Goal: Navigation & Orientation: Find specific page/section

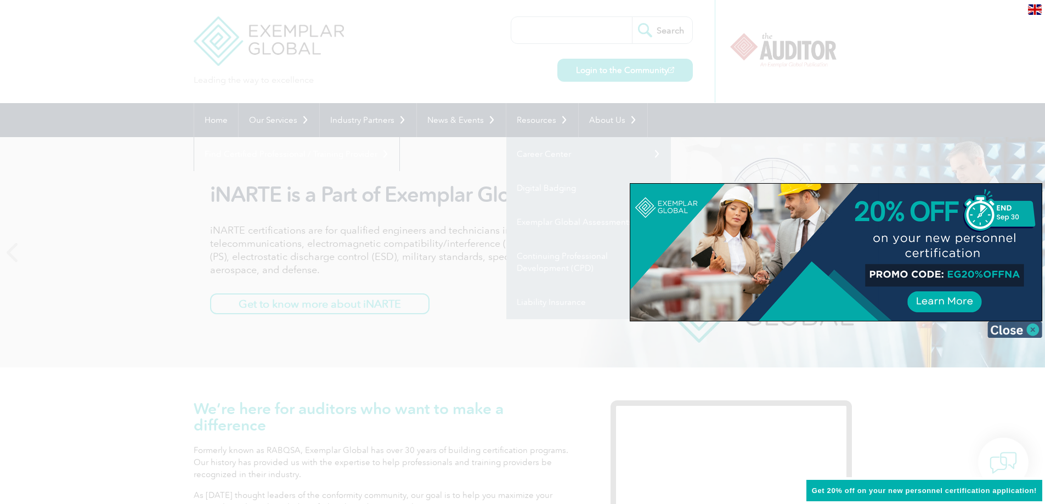
click at [1032, 332] on img at bounding box center [1015, 330] width 55 height 16
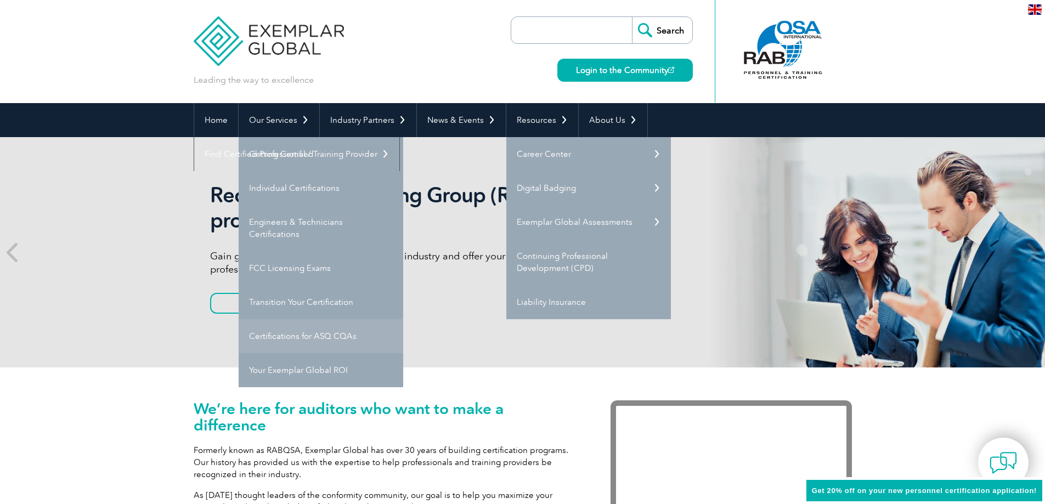
drag, startPoint x: 325, startPoint y: 346, endPoint x: 317, endPoint y: 336, distance: 12.4
click at [317, 336] on link "Certifications for ASQ CQAs" at bounding box center [321, 336] width 165 height 34
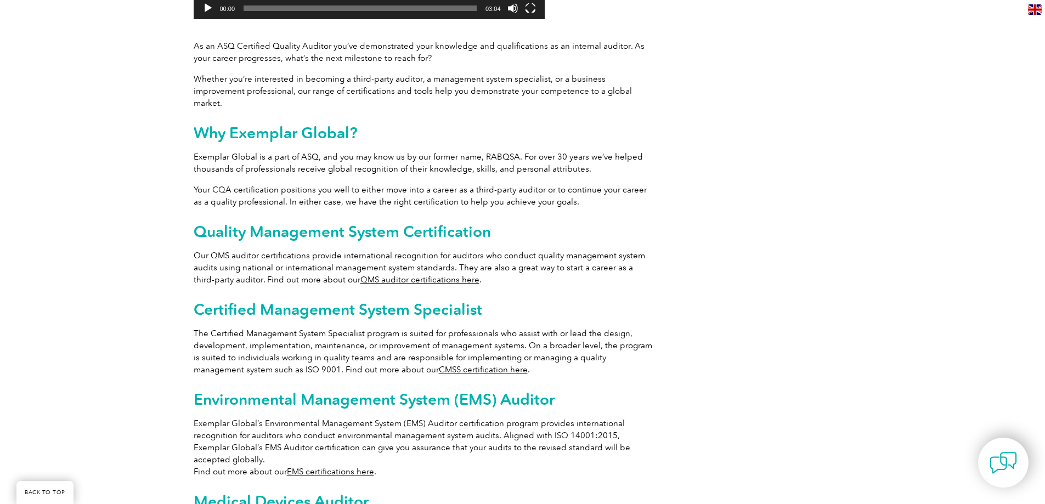
scroll to position [494, 0]
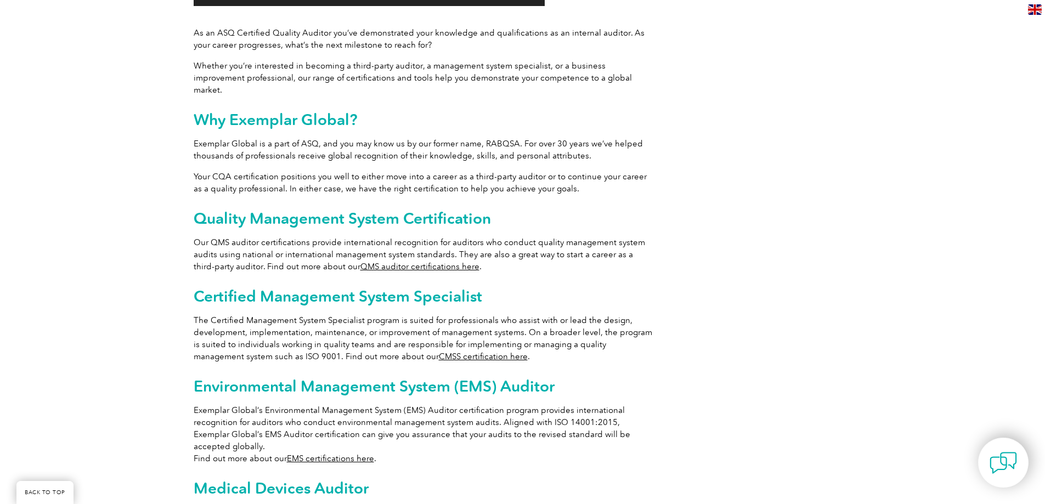
click at [420, 262] on link "QMS auditor certifications here" at bounding box center [420, 267] width 119 height 10
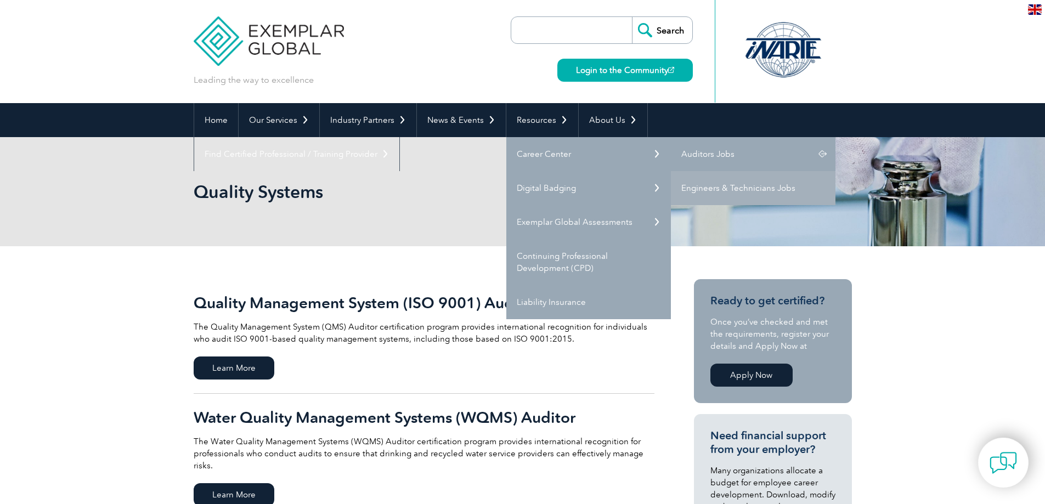
click at [712, 155] on link "Auditors Jobs" at bounding box center [753, 154] width 165 height 34
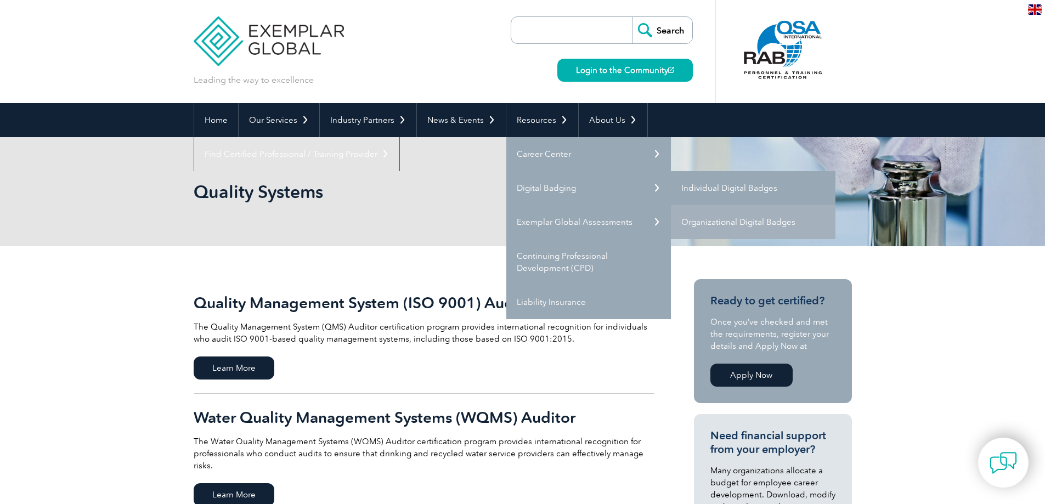
click at [727, 184] on link "Individual Digital Badges" at bounding box center [753, 188] width 165 height 34
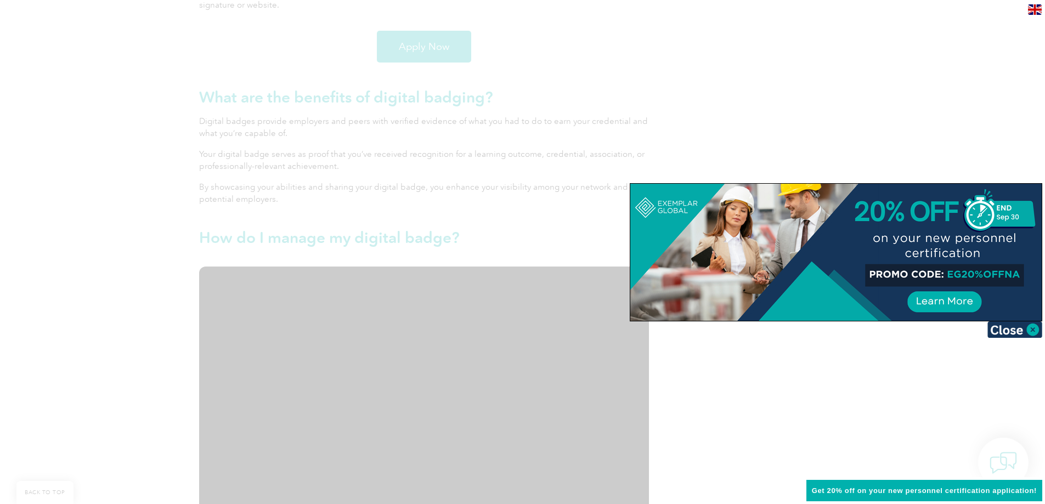
scroll to position [988, 0]
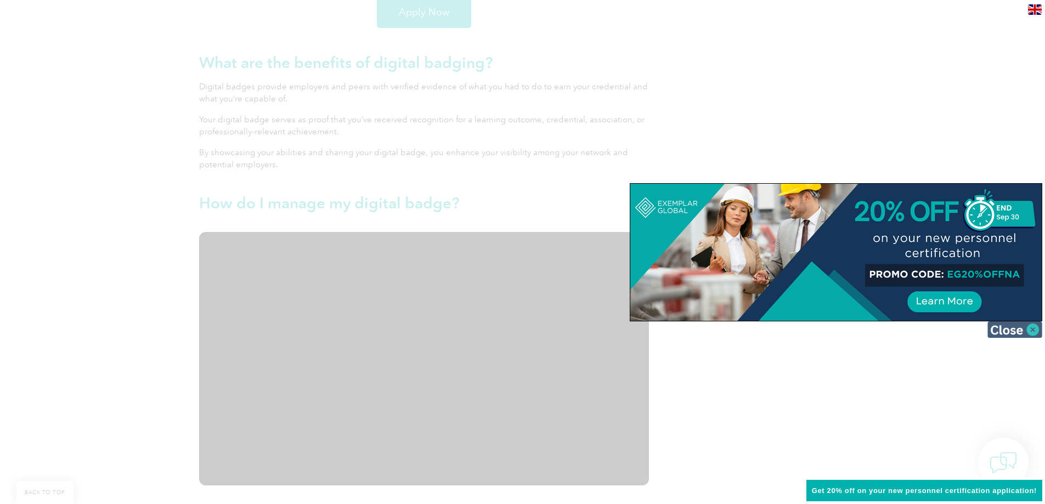
click at [1023, 324] on img at bounding box center [1015, 330] width 55 height 16
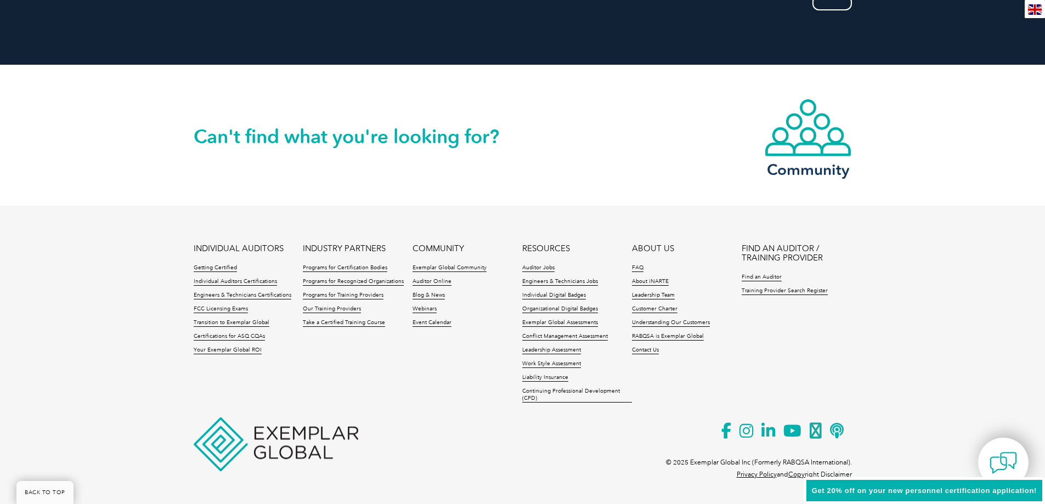
scroll to position [2229, 0]
click at [664, 294] on link "Leadership Team" at bounding box center [653, 295] width 43 height 8
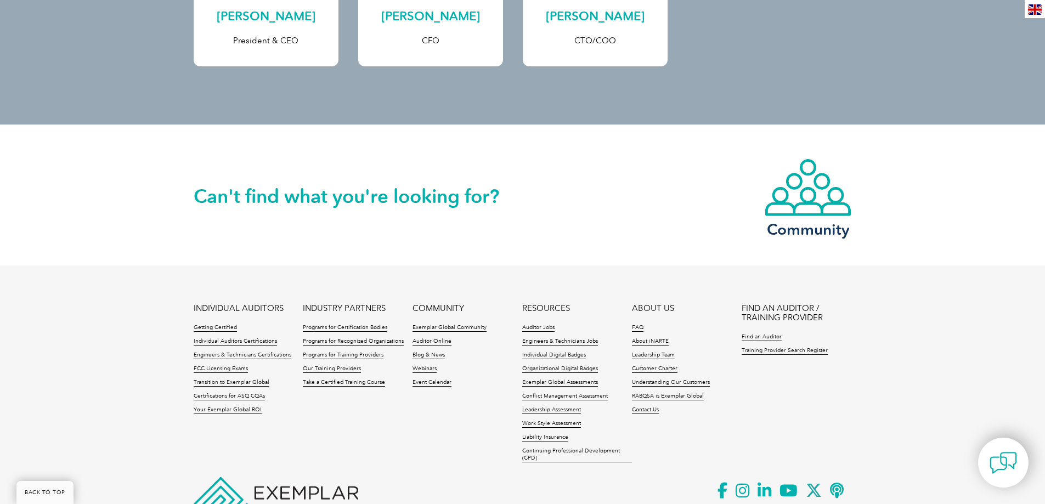
scroll to position [482, 0]
